Goal: Task Accomplishment & Management: Use online tool/utility

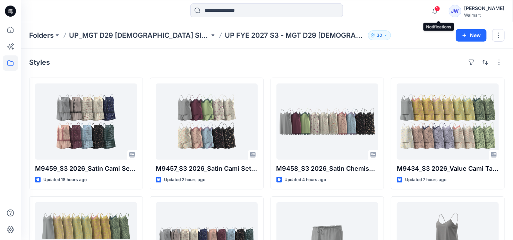
click at [438, 10] on span "1" at bounding box center [437, 9] width 6 height 6
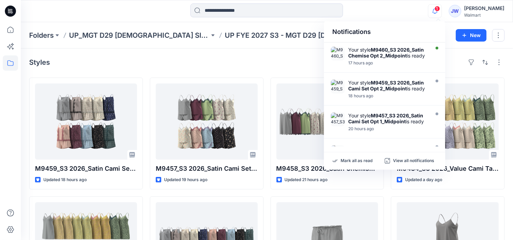
click at [387, 55] on strong "M9460_S3 2026_Satin Chemise Opt 2_Midpoint" at bounding box center [386, 53] width 76 height 12
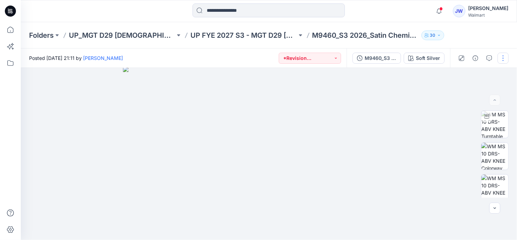
click at [503, 57] on button "button" at bounding box center [503, 58] width 11 height 11
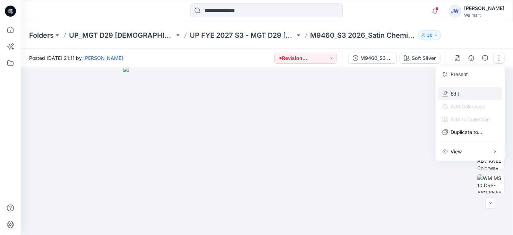
click at [450, 93] on button "Edit" at bounding box center [470, 93] width 64 height 13
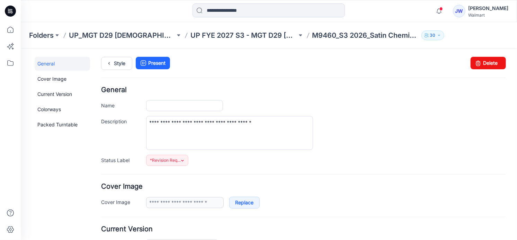
type input "**********"
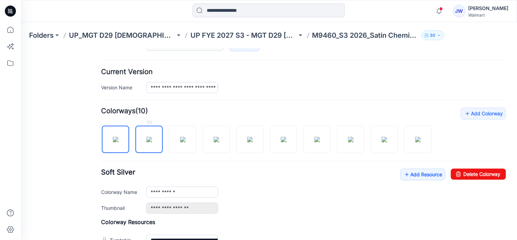
click at [152, 142] on img at bounding box center [149, 140] width 6 height 6
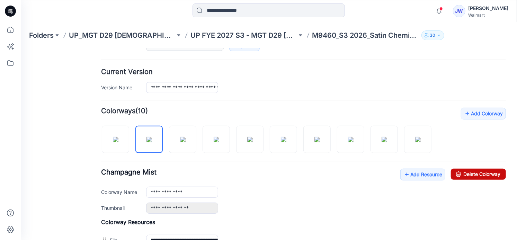
drag, startPoint x: 485, startPoint y: 172, endPoint x: 302, endPoint y: 69, distance: 210.1
click at [485, 172] on link "Delete Colorway" at bounding box center [478, 173] width 55 height 11
type input "**********"
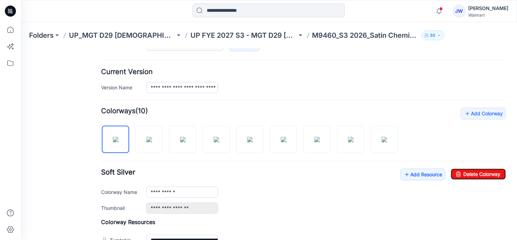
scroll to position [0, 0]
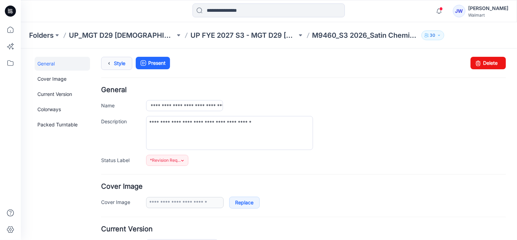
click at [112, 59] on icon at bounding box center [109, 63] width 10 height 12
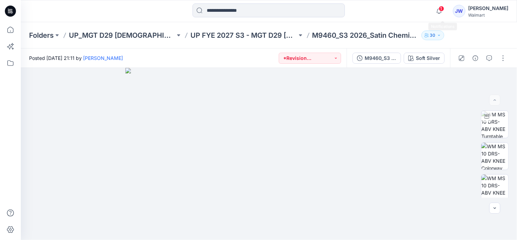
click at [445, 9] on span "1" at bounding box center [442, 9] width 6 height 6
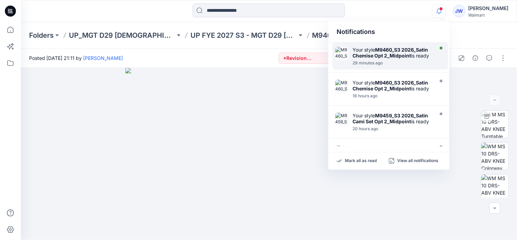
click at [389, 53] on strong "M9460_S3 2026_Satin Chemise Opt 2_Midpoint" at bounding box center [391, 53] width 76 height 12
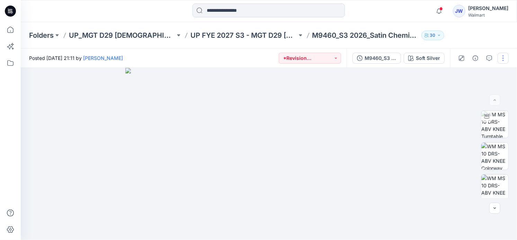
click at [504, 59] on button "button" at bounding box center [503, 58] width 11 height 11
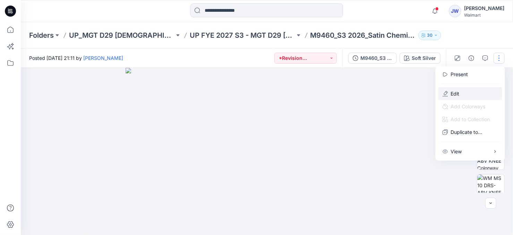
click at [449, 93] on button "Edit" at bounding box center [470, 93] width 64 height 13
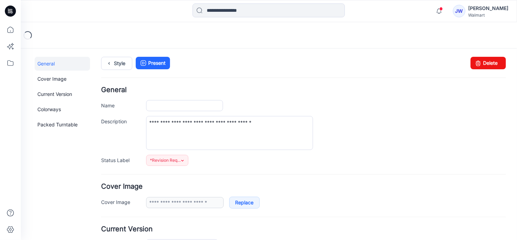
type input "**********"
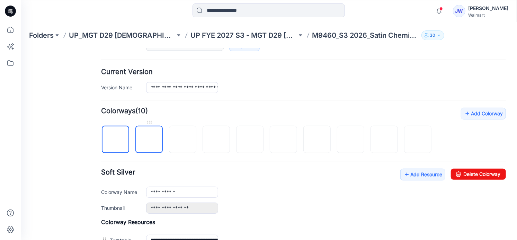
scroll to position [252, 0]
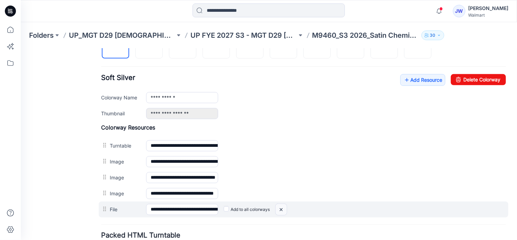
click at [277, 206] on img at bounding box center [281, 209] width 11 height 11
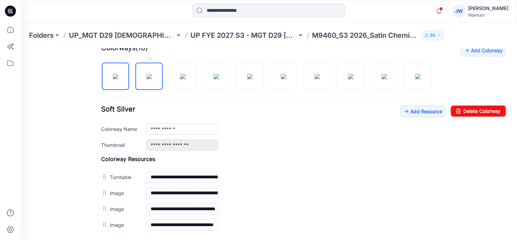
click at [146, 79] on img at bounding box center [149, 76] width 6 height 6
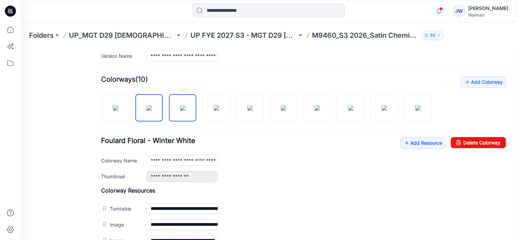
click at [185, 107] on img at bounding box center [183, 108] width 6 height 6
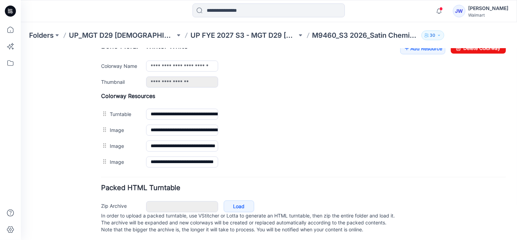
scroll to position [220, 0]
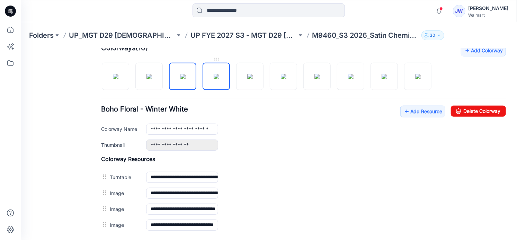
click at [219, 79] on img at bounding box center [217, 76] width 6 height 6
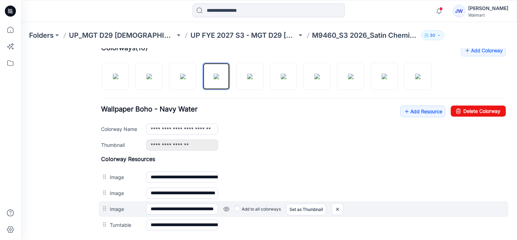
scroll to position [252, 0]
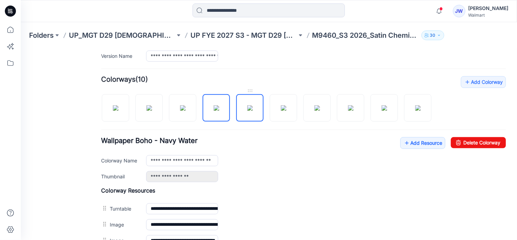
click at [247, 105] on img at bounding box center [250, 108] width 6 height 6
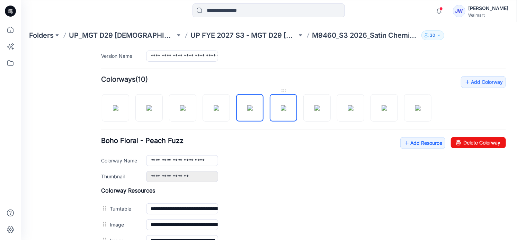
click at [283, 105] on img at bounding box center [284, 108] width 6 height 6
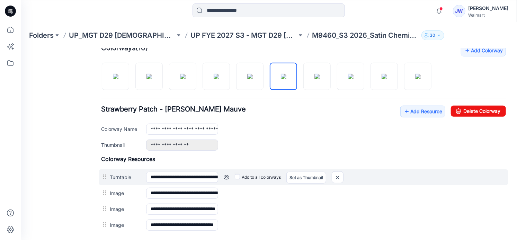
scroll to position [189, 0]
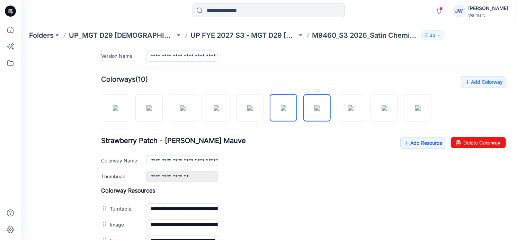
click at [314, 110] on img at bounding box center [317, 108] width 6 height 6
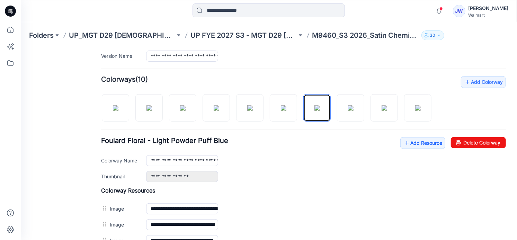
scroll to position [252, 0]
click at [348, 111] on img at bounding box center [351, 108] width 6 height 6
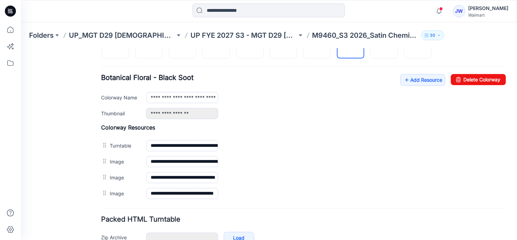
scroll to position [189, 0]
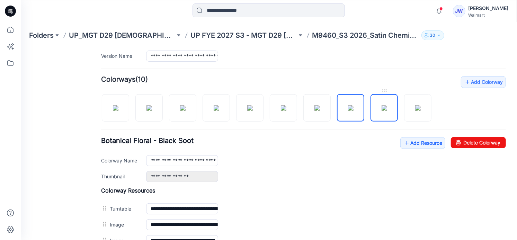
click at [371, 110] on link at bounding box center [384, 107] width 27 height 27
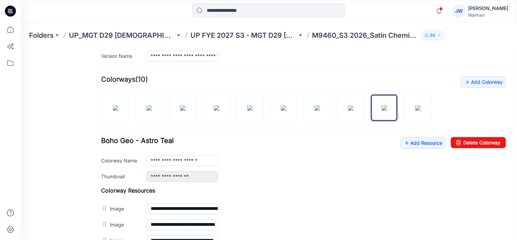
scroll to position [252, 0]
click at [418, 110] on img at bounding box center [418, 108] width 6 height 6
type input "**********"
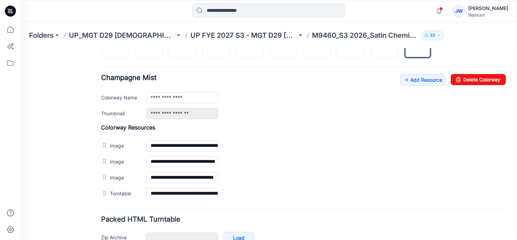
scroll to position [284, 0]
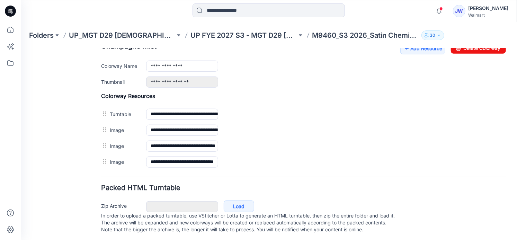
click at [65, 154] on div "General Cover Image Current Version Colorways Packed Turntable" at bounding box center [61, 7] width 55 height 469
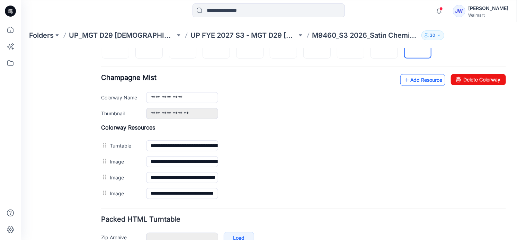
click at [421, 79] on link "Add Resource" at bounding box center [422, 80] width 45 height 12
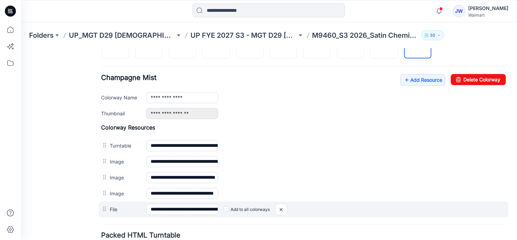
click at [229, 207] on label "Add to all colorways" at bounding box center [247, 209] width 46 height 11
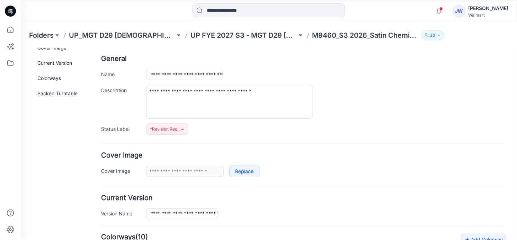
scroll to position [0, 0]
